Goal: Go to known website: Go to known website

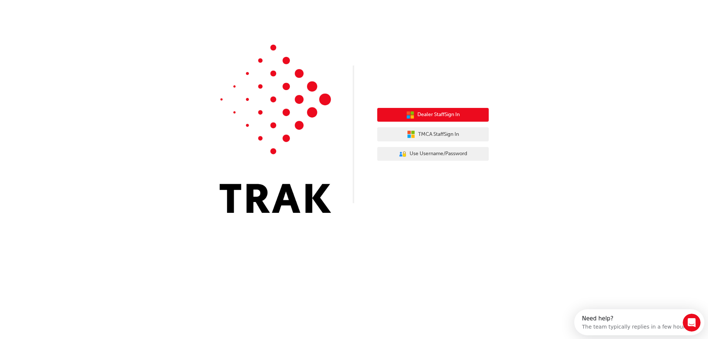
click at [439, 113] on span "Dealer Staff Sign In" at bounding box center [438, 114] width 42 height 9
